Goal: Information Seeking & Learning: Understand process/instructions

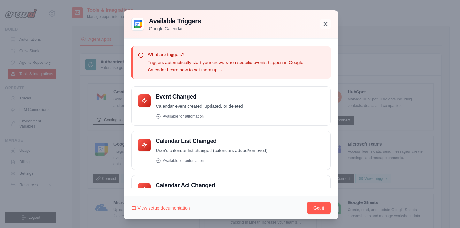
click at [328, 24] on icon "button" at bounding box center [326, 24] width 8 height 8
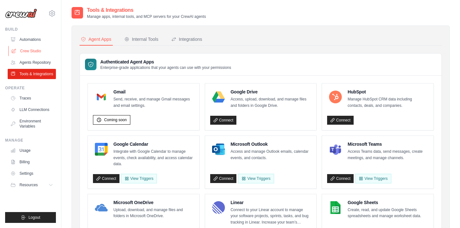
click at [39, 52] on link "Crew Studio" at bounding box center [32, 51] width 48 height 10
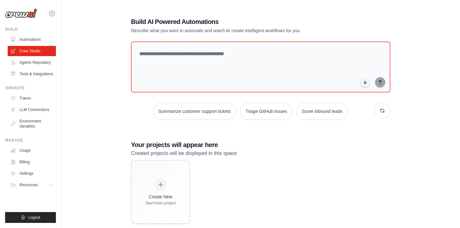
click at [310, 178] on div "Create New Start fresh project" at bounding box center [260, 192] width 259 height 64
click at [27, 15] on img at bounding box center [21, 14] width 32 height 10
click at [30, 77] on link "Tools & Integrations" at bounding box center [32, 74] width 48 height 10
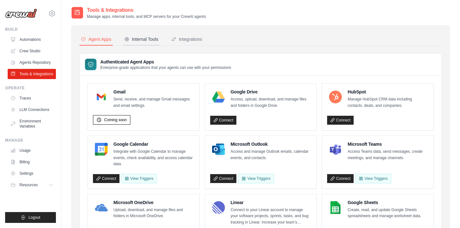
click at [150, 40] on div "Internal Tools" at bounding box center [141, 39] width 34 height 6
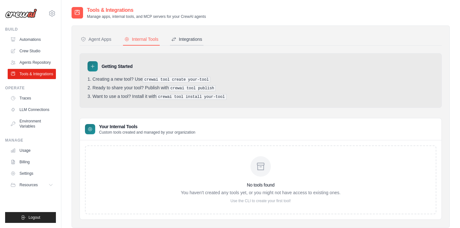
click at [201, 38] on div "Integrations" at bounding box center [186, 39] width 31 height 6
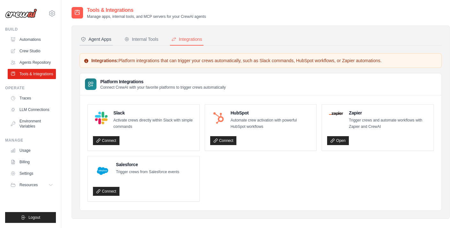
click at [108, 42] on div "Agent Apps" at bounding box center [96, 39] width 31 height 6
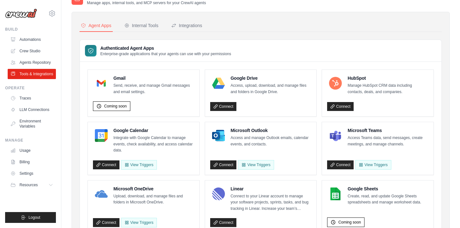
scroll to position [15, 0]
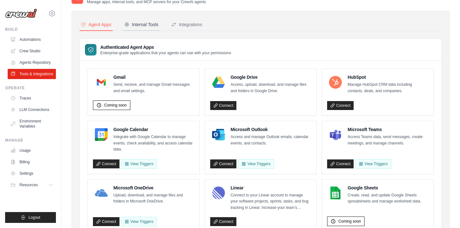
click at [157, 26] on div "Internal Tools" at bounding box center [141, 24] width 34 height 6
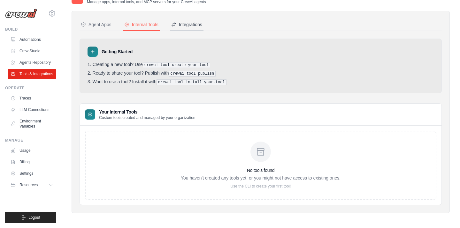
click at [196, 23] on div "Integrations" at bounding box center [186, 24] width 31 height 6
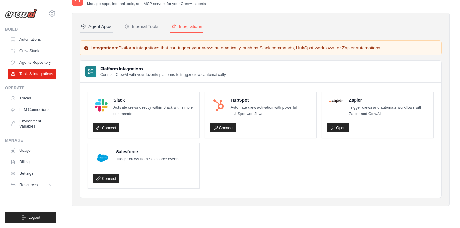
click at [99, 27] on div "Agent Apps" at bounding box center [96, 26] width 31 height 6
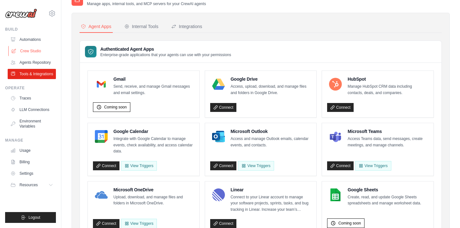
click at [37, 52] on link "Crew Studio" at bounding box center [32, 51] width 48 height 10
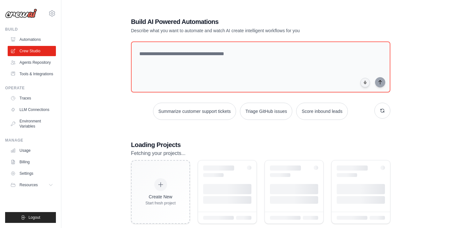
click at [37, 38] on link "Automations" at bounding box center [32, 39] width 48 height 10
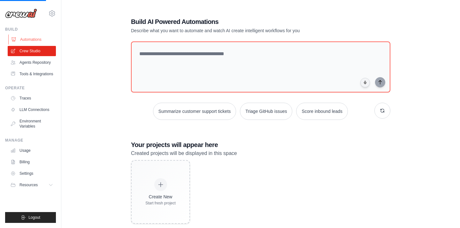
click at [37, 39] on link "Automations" at bounding box center [32, 39] width 48 height 10
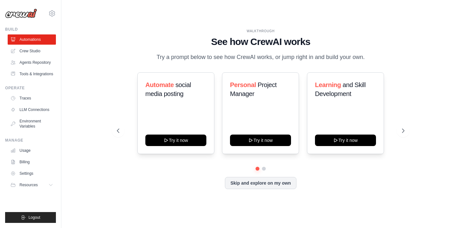
click at [124, 59] on div "WALKTHROUGH See how [PERSON_NAME] works Try a prompt below to see how [PERSON_N…" at bounding box center [260, 45] width 287 height 33
click at [211, 171] on div at bounding box center [260, 169] width 287 height 4
click at [42, 73] on link "Tools & Integrations" at bounding box center [32, 74] width 48 height 10
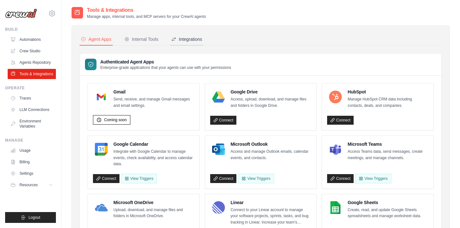
click at [196, 38] on div "Integrations" at bounding box center [186, 39] width 31 height 6
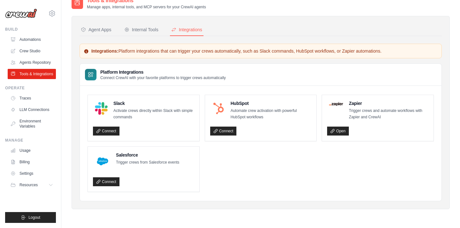
scroll to position [13, 0]
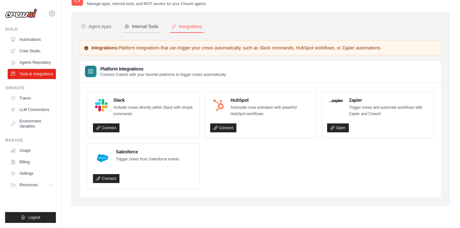
click at [148, 29] on div "Internal Tools" at bounding box center [141, 26] width 34 height 6
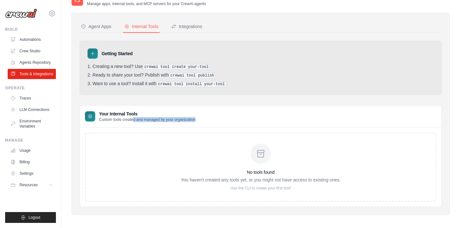
drag, startPoint x: 135, startPoint y: 120, endPoint x: 202, endPoint y: 118, distance: 66.1
click at [202, 118] on div "Your Internal Tools Custom tools created and managed by your organization" at bounding box center [260, 117] width 361 height 22
click at [251, 189] on p "Use the CLI to create your first tool!" at bounding box center [261, 188] width 160 height 5
drag, startPoint x: 164, startPoint y: 66, endPoint x: 188, endPoint y: 66, distance: 24.0
click at [188, 66] on pre "crewai tool create your-tool" at bounding box center [177, 67] width 68 height 6
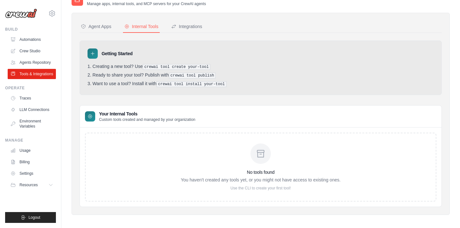
click at [194, 66] on pre "crewai tool create your-tool" at bounding box center [177, 67] width 68 height 6
click at [108, 66] on li "Creating a new tool? Use crewai tool create your-tool" at bounding box center [260, 67] width 346 height 6
click at [196, 67] on pre "crewai tool create your-tool" at bounding box center [177, 67] width 68 height 6
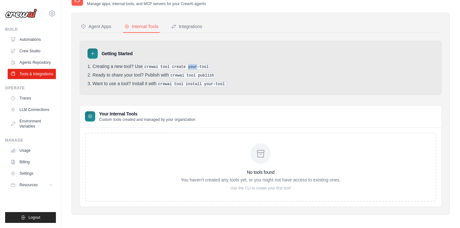
click at [196, 67] on pre "crewai tool create your-tool" at bounding box center [177, 67] width 68 height 6
click at [119, 76] on li "Ready to share your tool? Publish with crewai tool publish" at bounding box center [260, 75] width 346 height 6
drag, startPoint x: 110, startPoint y: 76, endPoint x: 171, endPoint y: 76, distance: 61.3
click at [171, 76] on li "Ready to share your tool? Publish with crewai tool publish" at bounding box center [260, 75] width 346 height 6
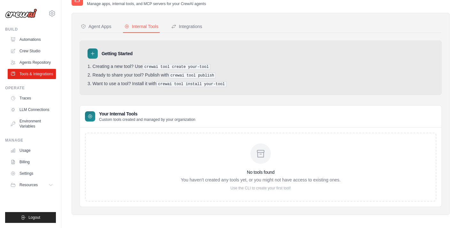
click at [116, 86] on li "Want to use a tool? Install it with crewai tool install your-tool" at bounding box center [260, 84] width 346 height 6
drag, startPoint x: 109, startPoint y: 86, endPoint x: 161, endPoint y: 85, distance: 52.1
click at [161, 85] on li "Want to use a tool? Install it with crewai tool install your-tool" at bounding box center [260, 84] width 346 height 6
click at [178, 84] on pre "crewai tool install your-tool" at bounding box center [191, 84] width 70 height 6
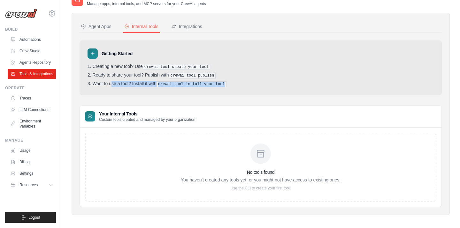
click at [178, 84] on pre "crewai tool install your-tool" at bounding box center [191, 84] width 70 height 6
click at [179, 91] on div "Getting Started Creating a new tool? Use crewai tool create your-tool Ready to …" at bounding box center [261, 68] width 362 height 55
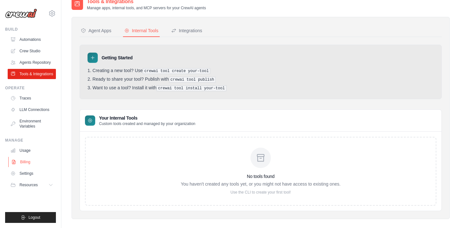
scroll to position [8, 0]
click at [101, 27] on button "Agent Apps" at bounding box center [96, 32] width 33 height 12
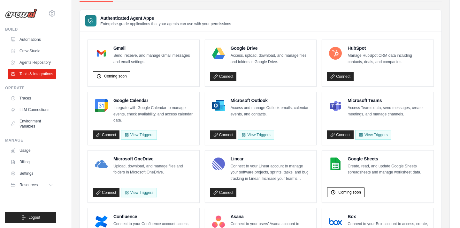
scroll to position [49, 0]
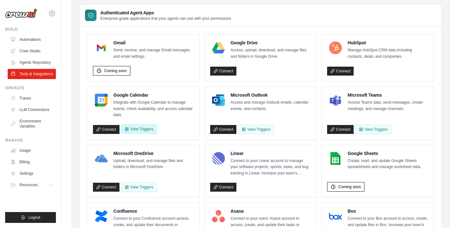
click at [142, 127] on button "View Triggers" at bounding box center [139, 130] width 36 height 10
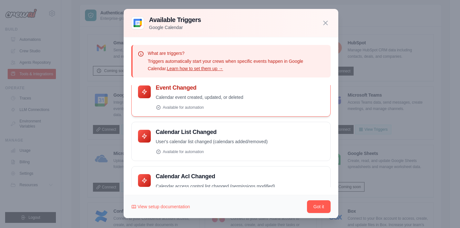
scroll to position [0, 0]
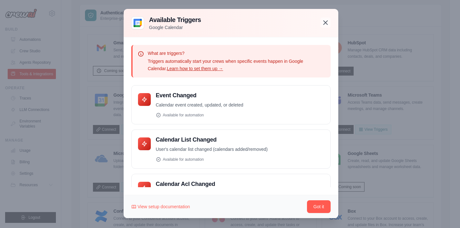
click at [325, 24] on icon "button" at bounding box center [326, 23] width 8 height 8
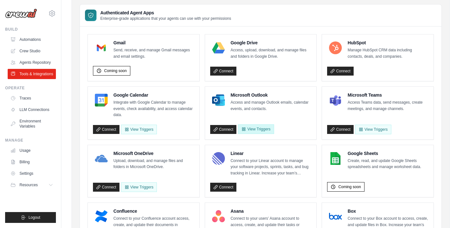
click at [259, 128] on button "View Triggers" at bounding box center [256, 130] width 36 height 10
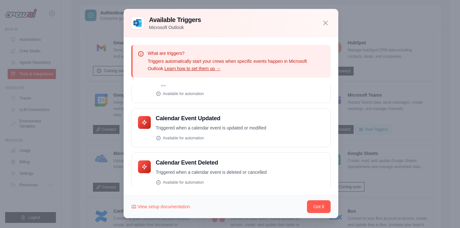
scroll to position [159, 0]
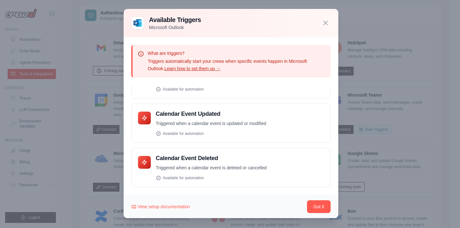
click at [441, 91] on div at bounding box center [230, 114] width 460 height 228
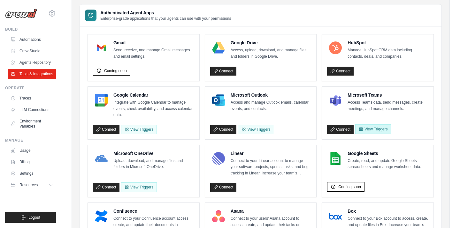
click at [376, 127] on button "View Triggers" at bounding box center [373, 130] width 36 height 10
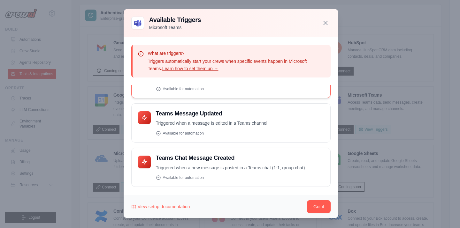
scroll to position [0, 0]
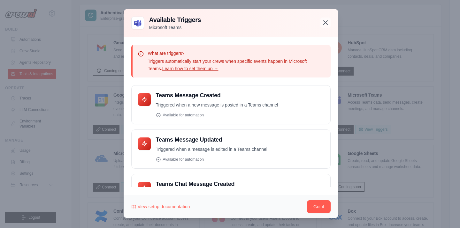
click at [327, 21] on icon "button" at bounding box center [326, 23] width 8 height 8
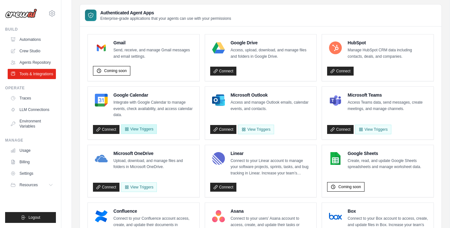
click at [148, 129] on button "View Triggers" at bounding box center [139, 130] width 36 height 10
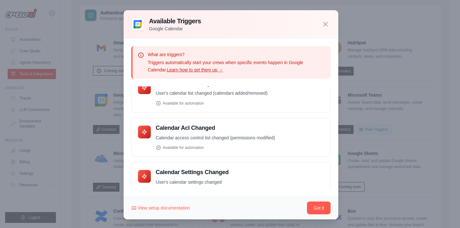
scroll to position [71, 0]
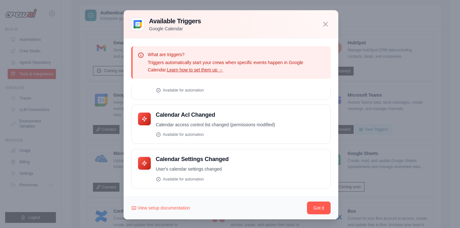
click at [442, 107] on div at bounding box center [230, 114] width 460 height 228
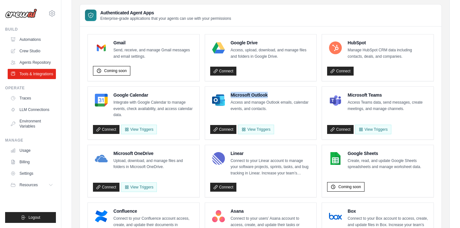
drag, startPoint x: 232, startPoint y: 95, endPoint x: 278, endPoint y: 95, distance: 46.3
click at [278, 95] on h4 "Microsoft Outlook" at bounding box center [271, 95] width 81 height 6
copy h4 "Microsoft Outlook"
drag, startPoint x: 348, startPoint y: 95, endPoint x: 392, endPoint y: 95, distance: 44.4
click at [392, 95] on h4 "Microsoft Teams" at bounding box center [387, 95] width 81 height 6
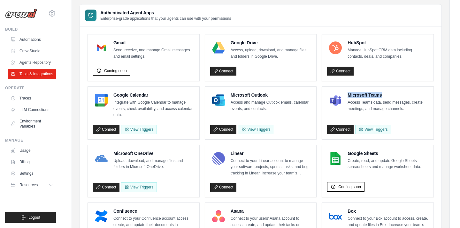
copy h4 "Microsoft Teams"
drag, startPoint x: 154, startPoint y: 153, endPoint x: 114, endPoint y: 152, distance: 39.9
click at [114, 152] on h4 "Microsoft OneDrive" at bounding box center [153, 153] width 81 height 6
copy h4 "Microsoft OneDrive"
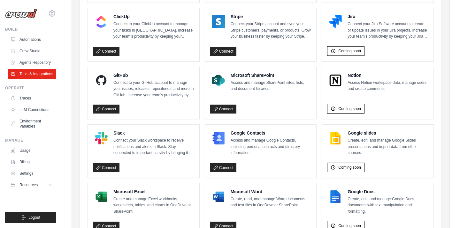
scroll to position [359, 0]
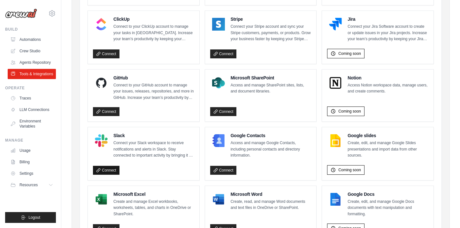
click at [114, 166] on link "Connect" at bounding box center [106, 170] width 27 height 9
